Goal: Information Seeking & Learning: Learn about a topic

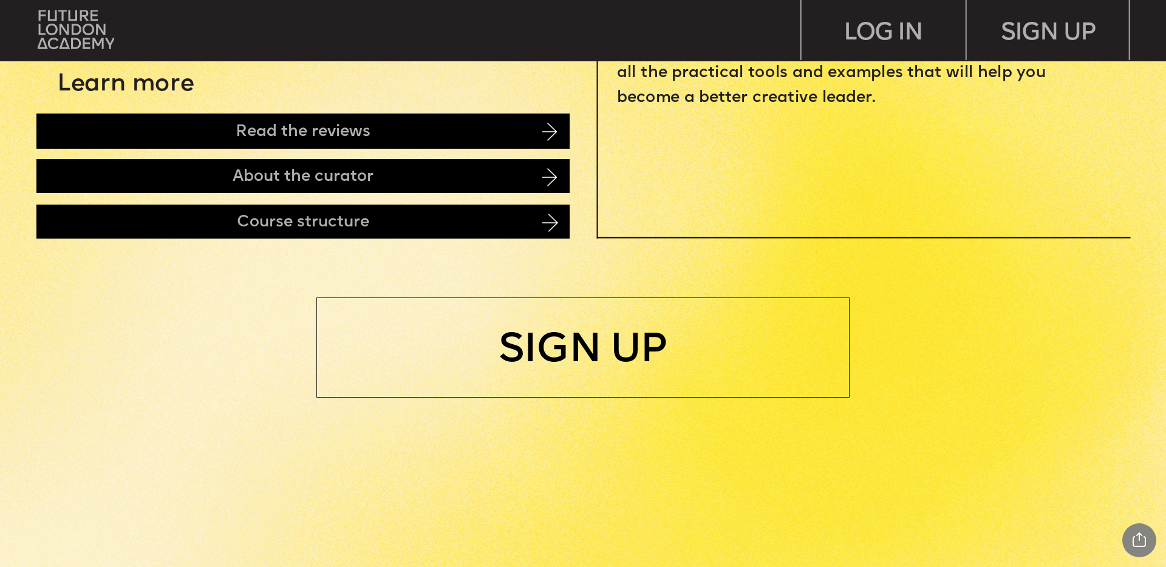
scroll to position [830, 0]
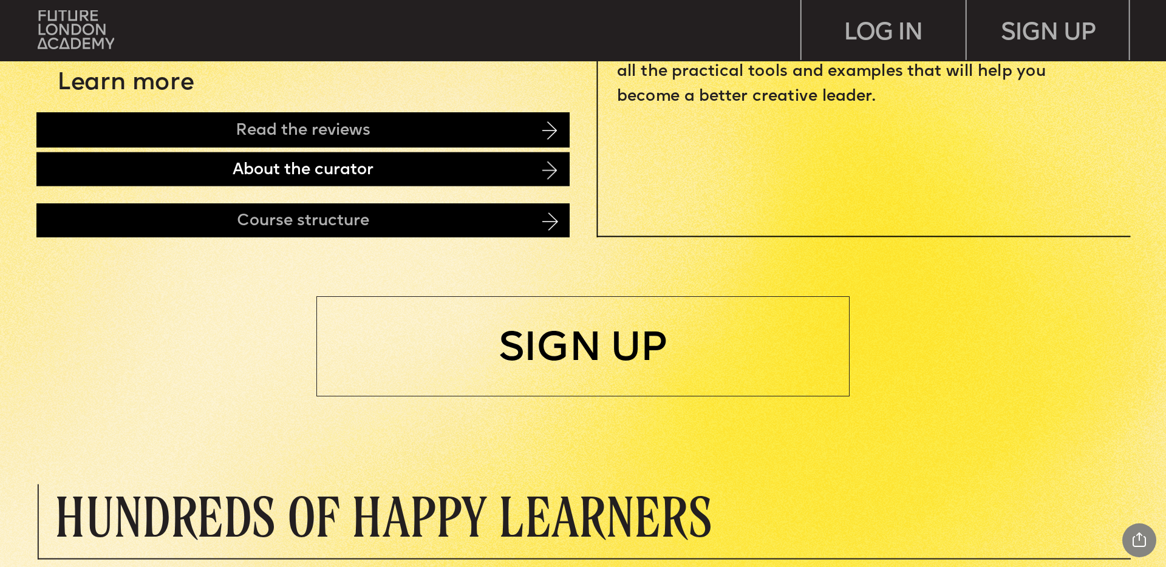
click at [531, 163] on div "About the curator" at bounding box center [302, 169] width 533 height 34
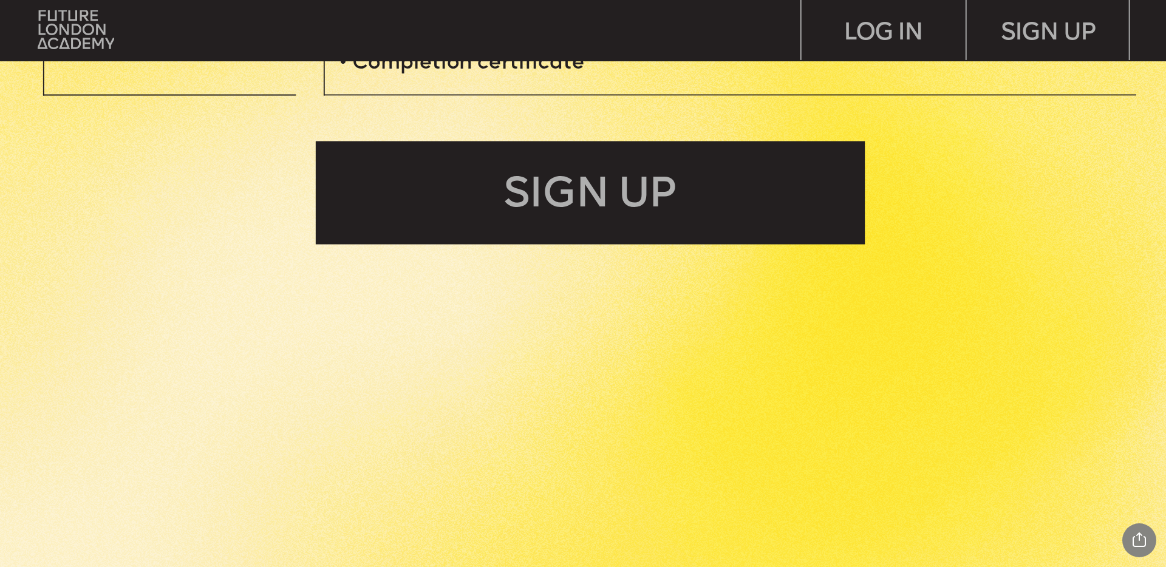
scroll to position [5554, 0]
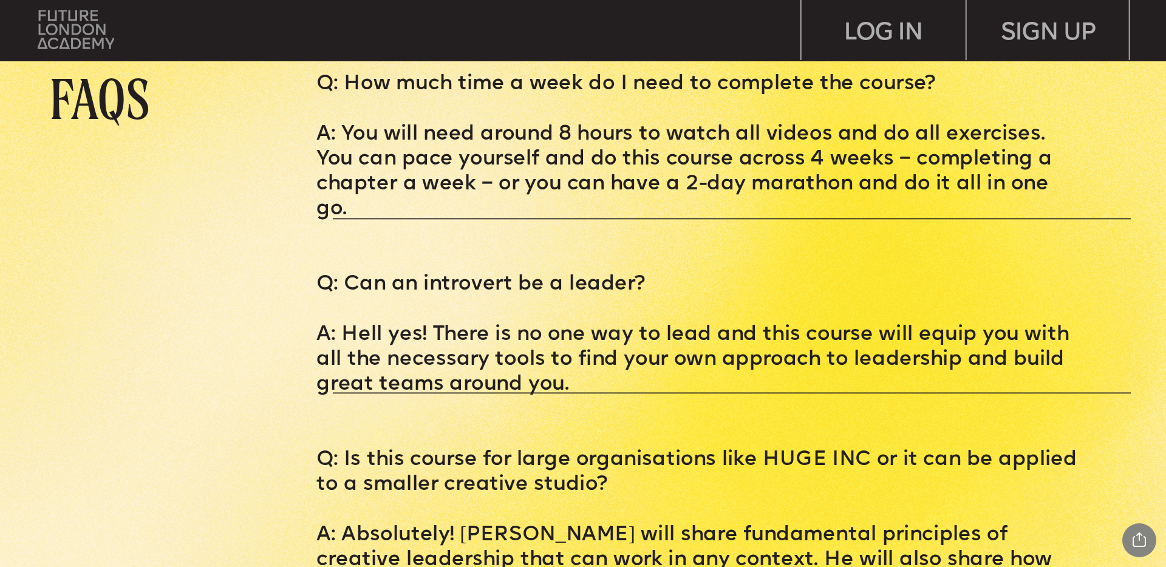
click at [95, 36] on img at bounding box center [76, 29] width 76 height 39
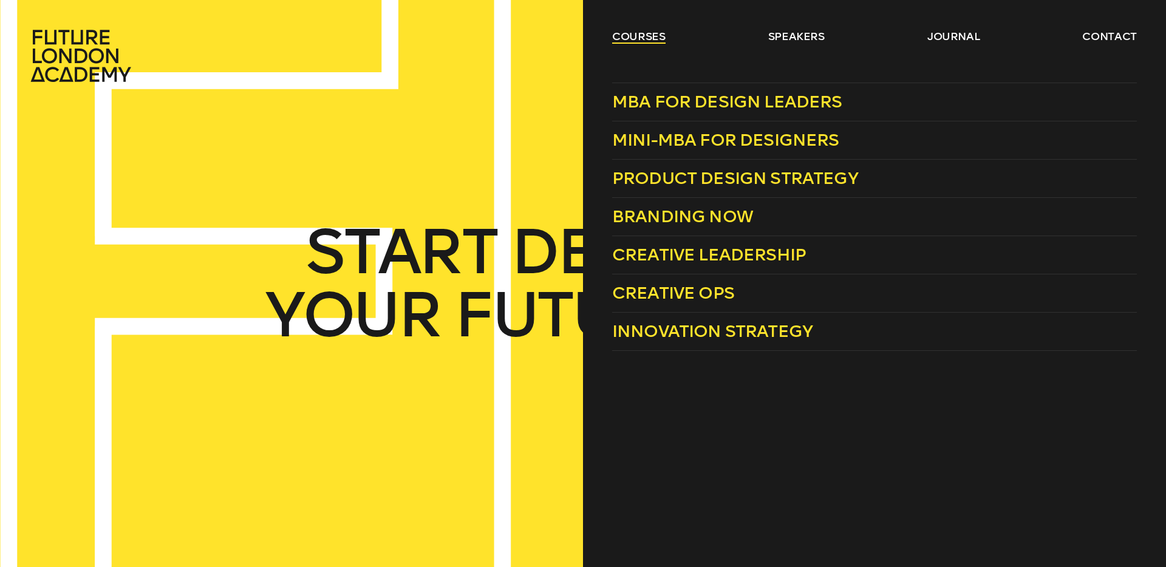
click at [632, 42] on link "courses" at bounding box center [638, 36] width 53 height 15
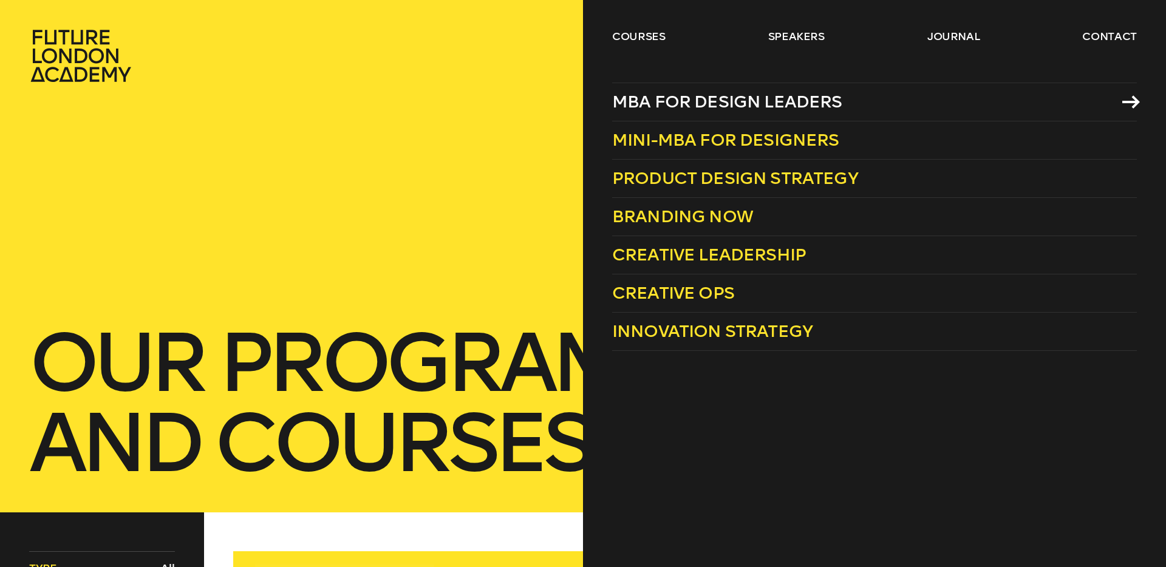
click at [654, 92] on span "MBA for Design Leaders" at bounding box center [727, 102] width 230 height 20
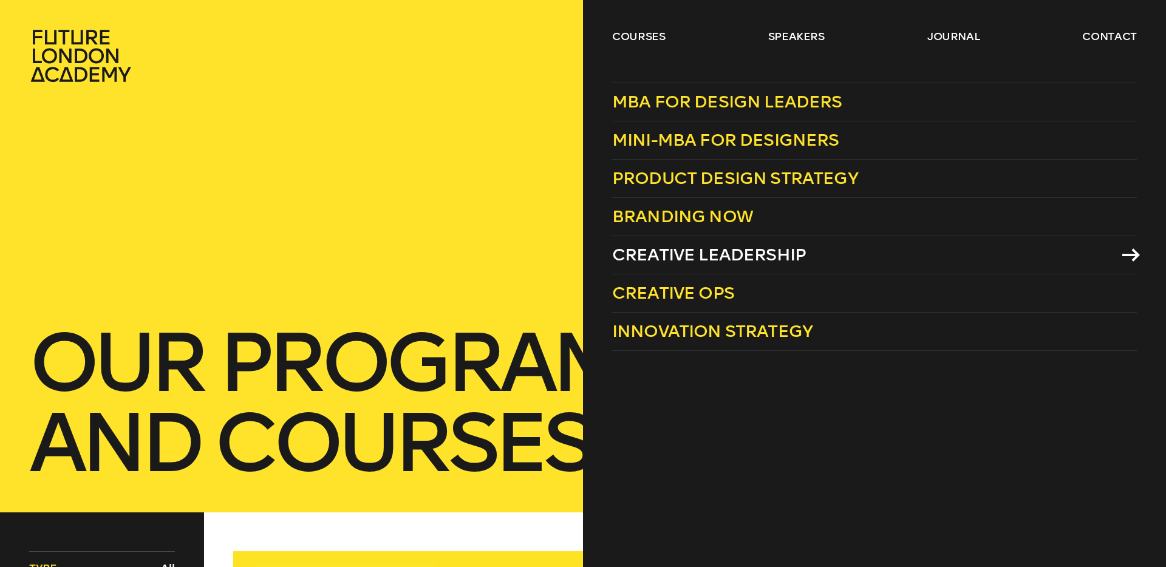
click at [695, 254] on span "Creative Leadership" at bounding box center [709, 255] width 194 height 20
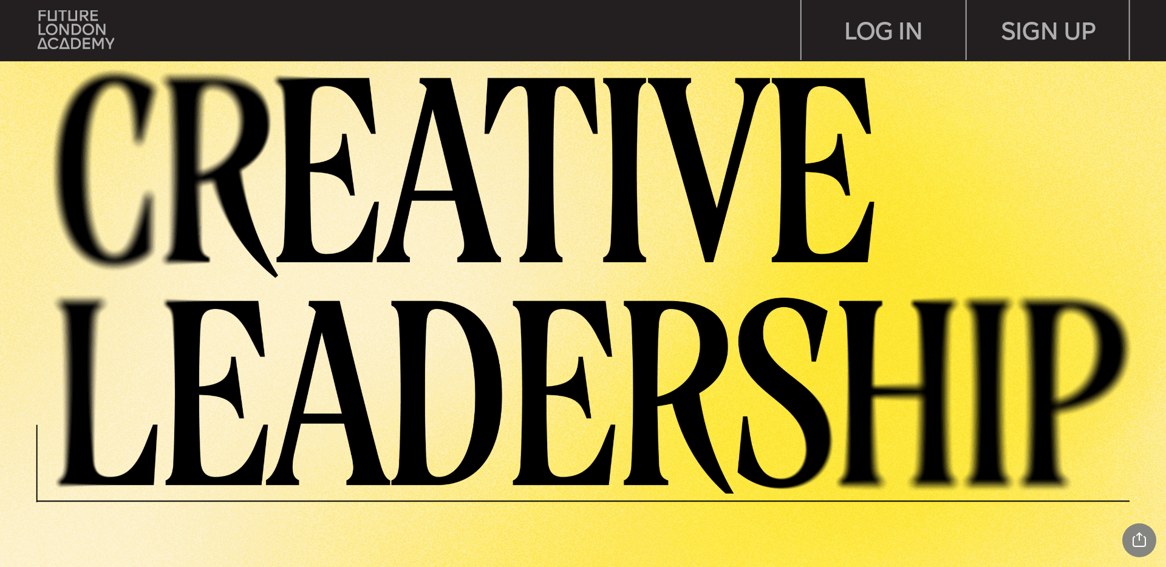
drag, startPoint x: 882, startPoint y: 132, endPoint x: 1118, endPoint y: 119, distance: 236.5
